Goal: Obtain resource: Download file/media

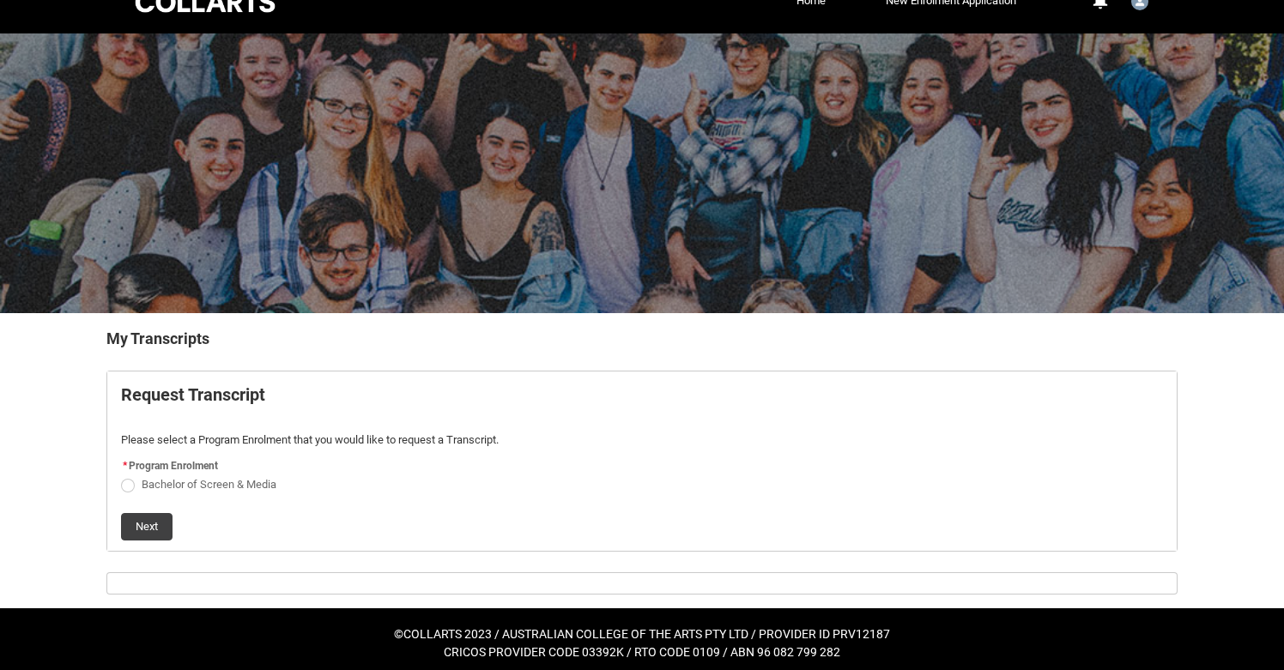
scroll to position [38, 0]
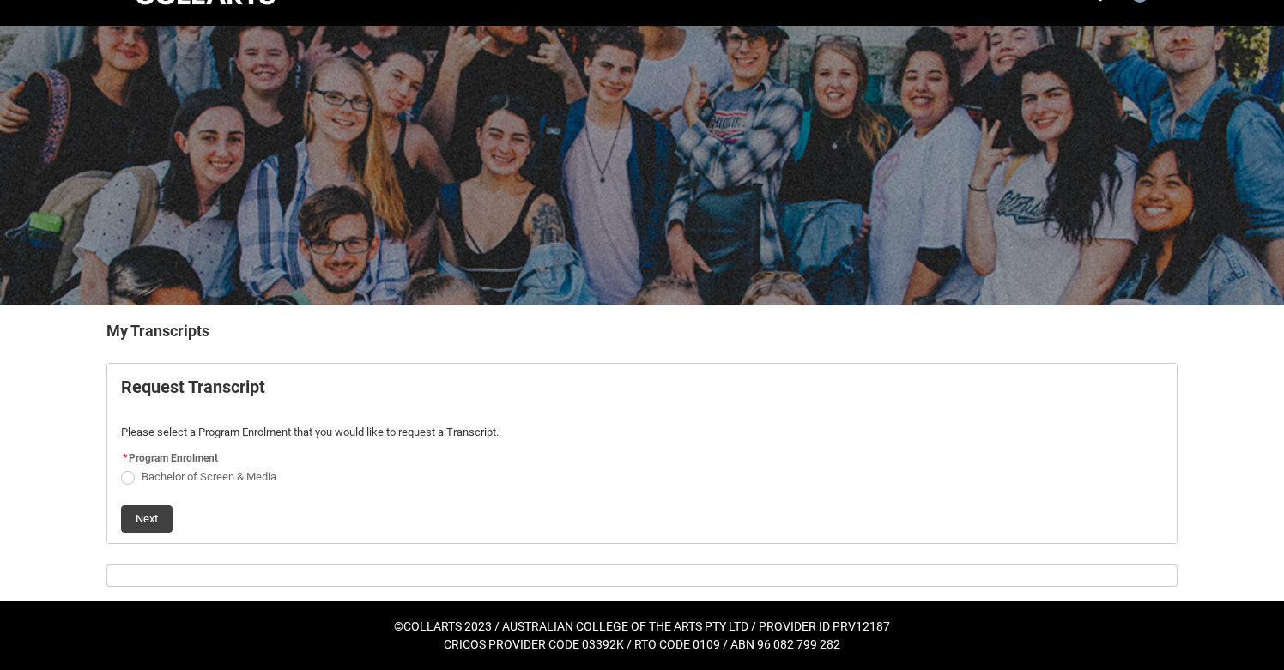
click at [204, 493] on div "Next" at bounding box center [642, 512] width 1042 height 41
click at [196, 481] on span "Bachelor of Screen & Media" at bounding box center [209, 476] width 135 height 13
click at [121, 468] on input "Bachelor of Screen & Media" at bounding box center [120, 467] width 1 height 1
radio input "true"
click at [155, 514] on button "Next" at bounding box center [147, 519] width 52 height 27
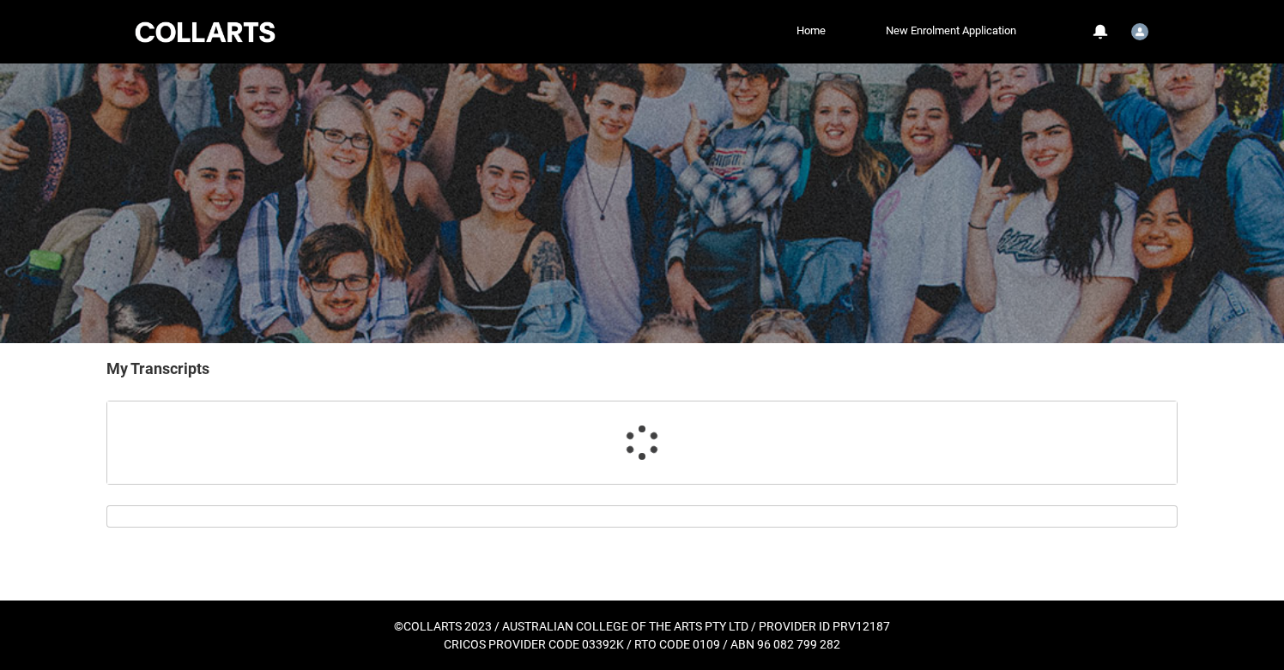
scroll to position [0, 0]
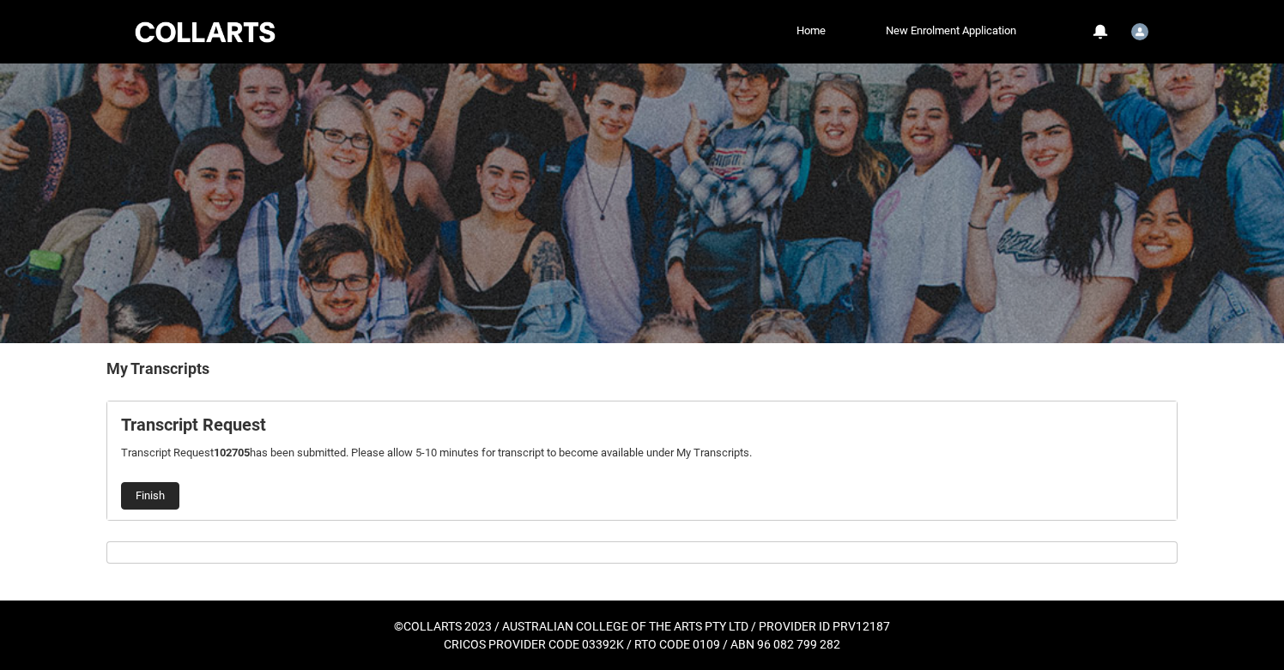
click at [152, 498] on button "Finish" at bounding box center [150, 495] width 58 height 27
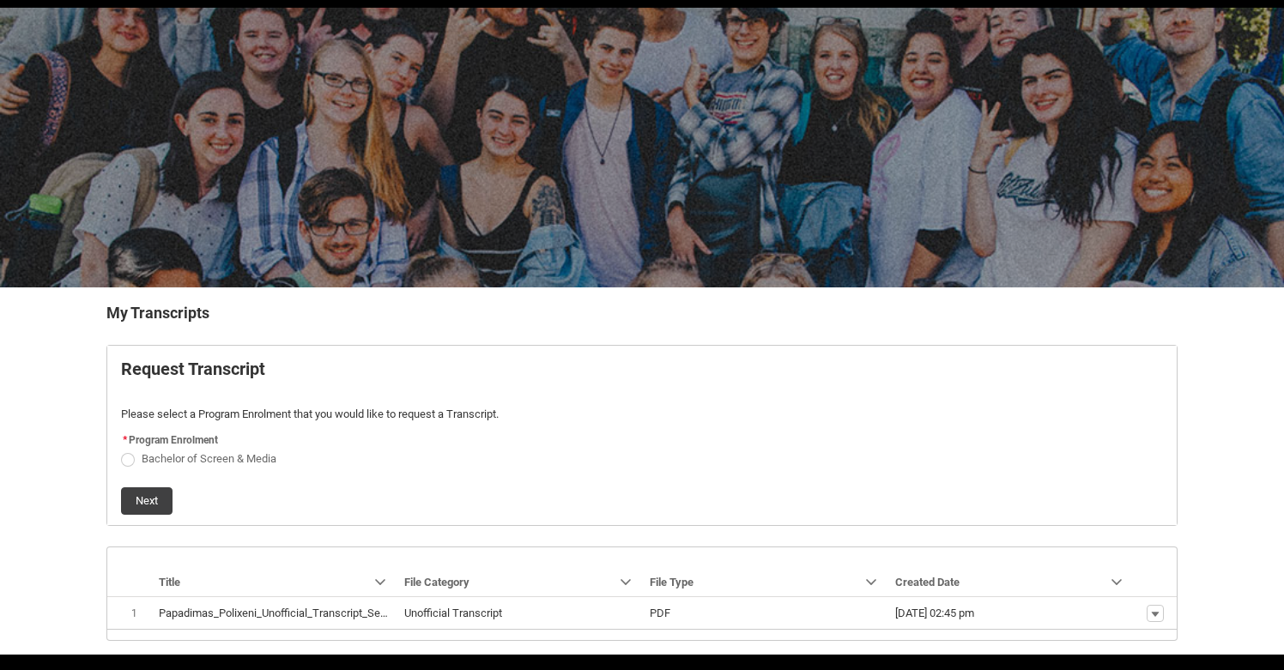
scroll to position [69, 0]
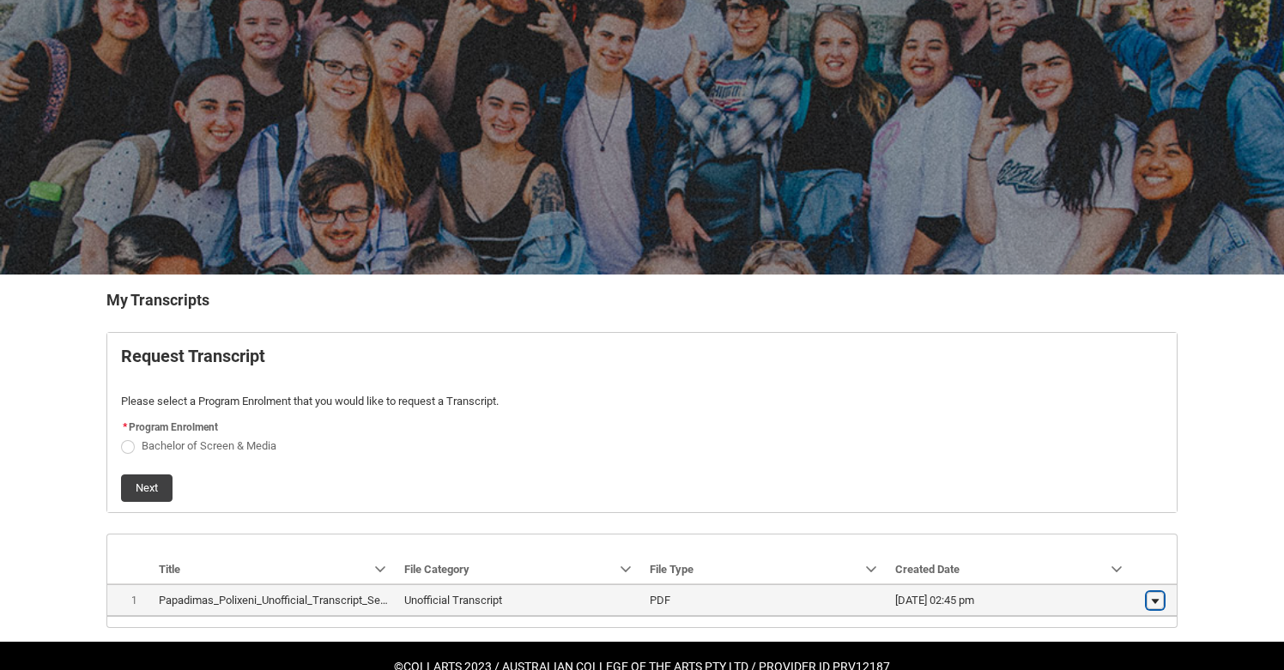
click at [1157, 602] on lightning-primitive-icon "button" at bounding box center [1155, 601] width 10 height 12
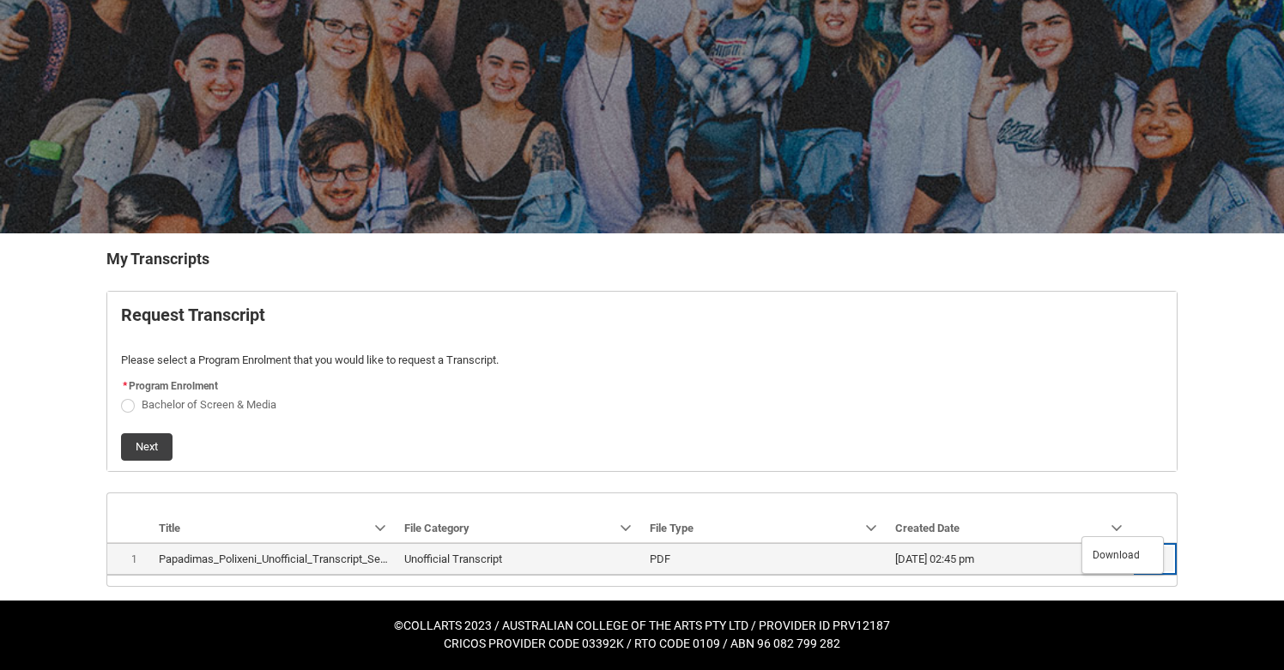
click at [957, 558] on lightning-formatted-date-time "09/09/2025, 02:45 pm" at bounding box center [934, 559] width 79 height 13
click at [662, 564] on lightning-base-formatted-text "PDF" at bounding box center [660, 559] width 21 height 13
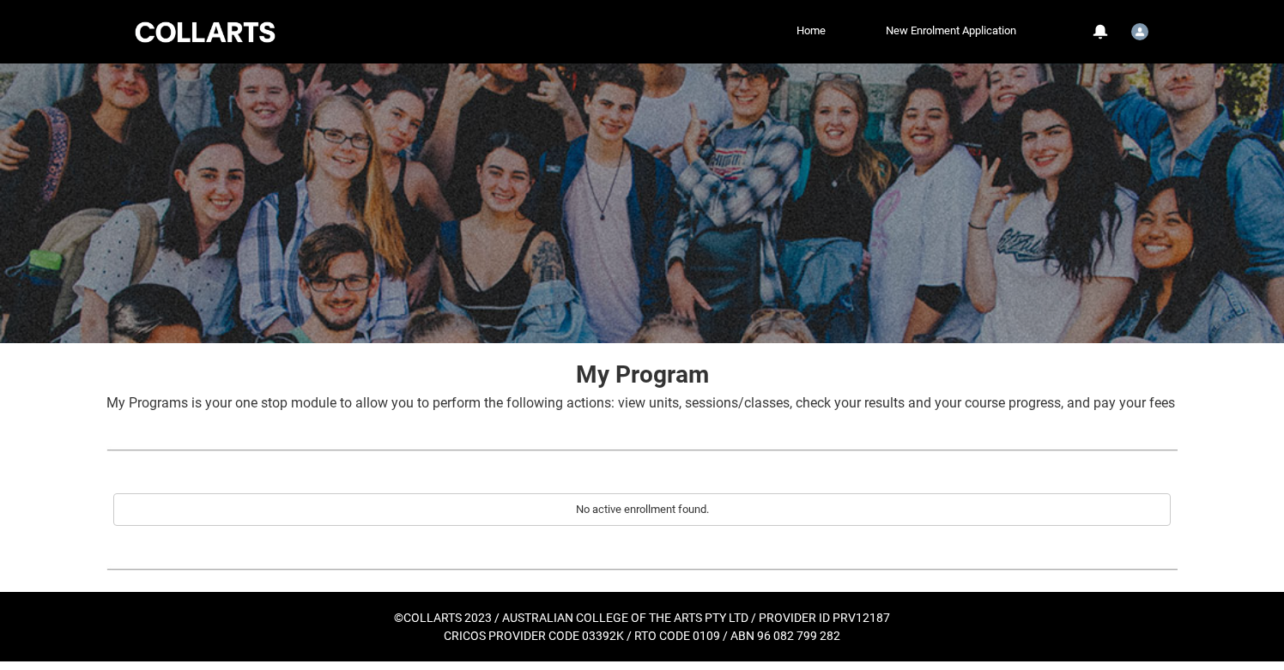
click at [521, 518] on div "No active enrollment found." at bounding box center [642, 509] width 1042 height 17
click at [228, 32] on div at bounding box center [205, 32] width 146 height 27
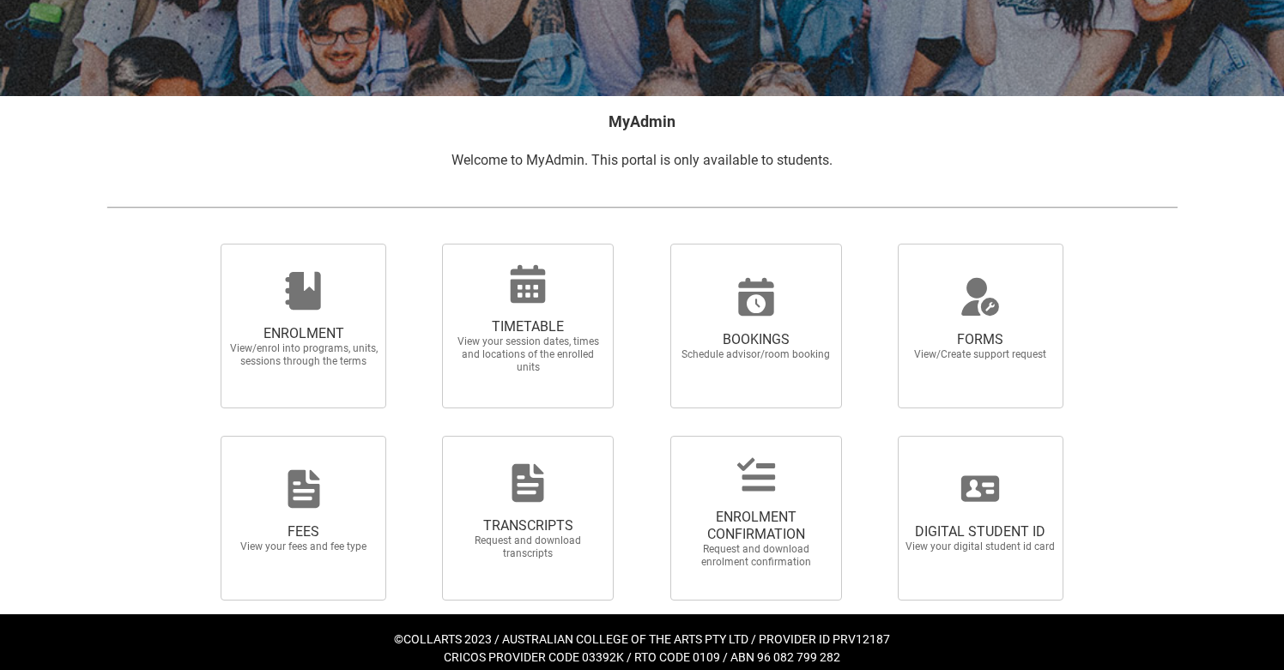
scroll to position [261, 0]
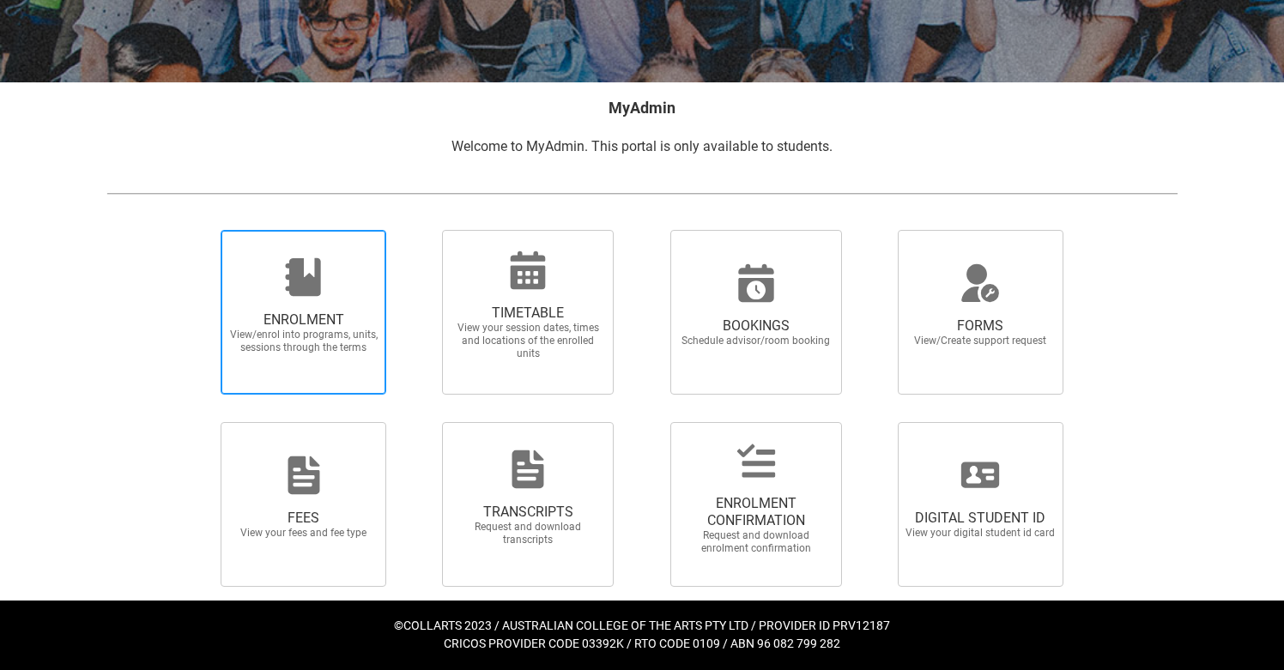
click at [337, 356] on span "ENROLMENT View/enrol into programs, units, sessions through the terms" at bounding box center [303, 333] width 165 height 70
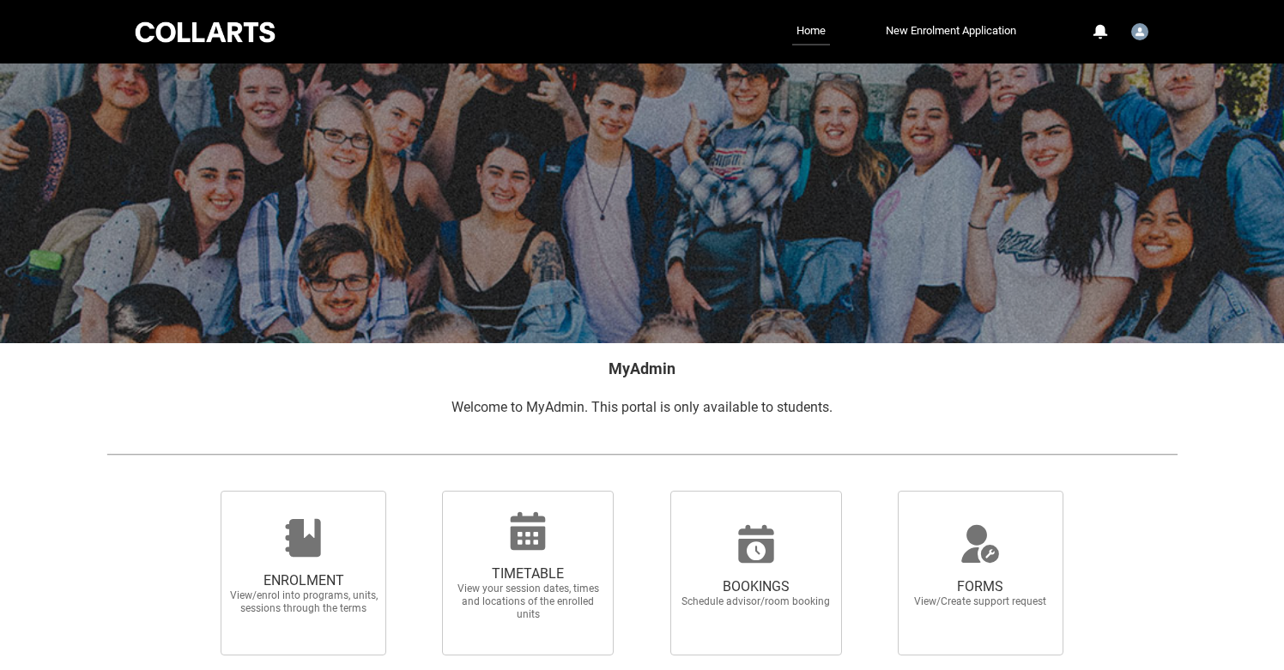
scroll to position [261, 0]
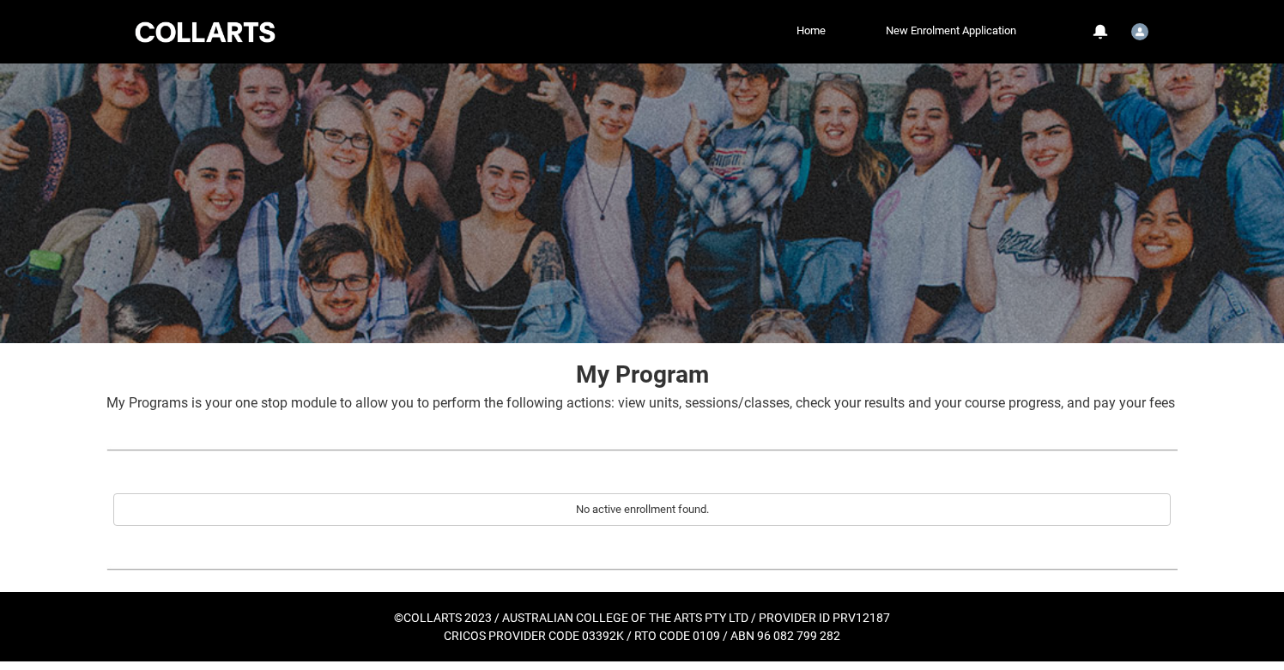
click at [166, 33] on div at bounding box center [205, 32] width 146 height 27
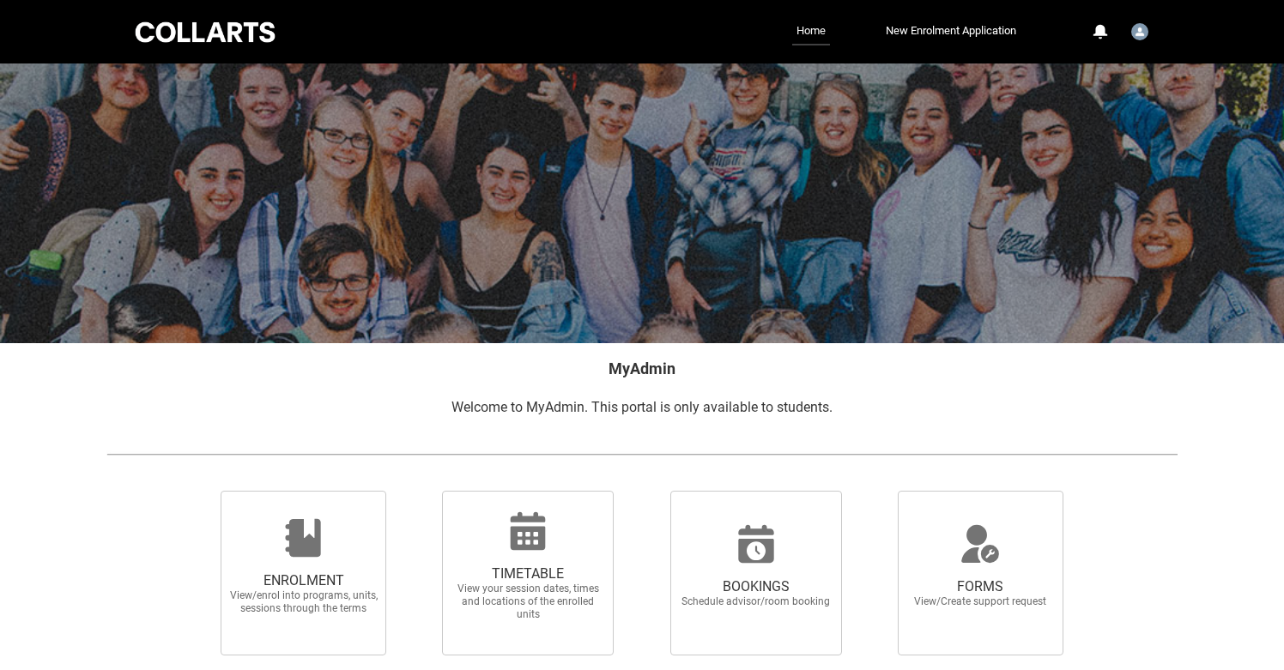
click at [803, 31] on link "Home" at bounding box center [811, 31] width 38 height 27
click at [1138, 33] on img "User Profile Student.ppapadi.20252497" at bounding box center [1139, 31] width 17 height 17
